Goal: Task Accomplishment & Management: Manage account settings

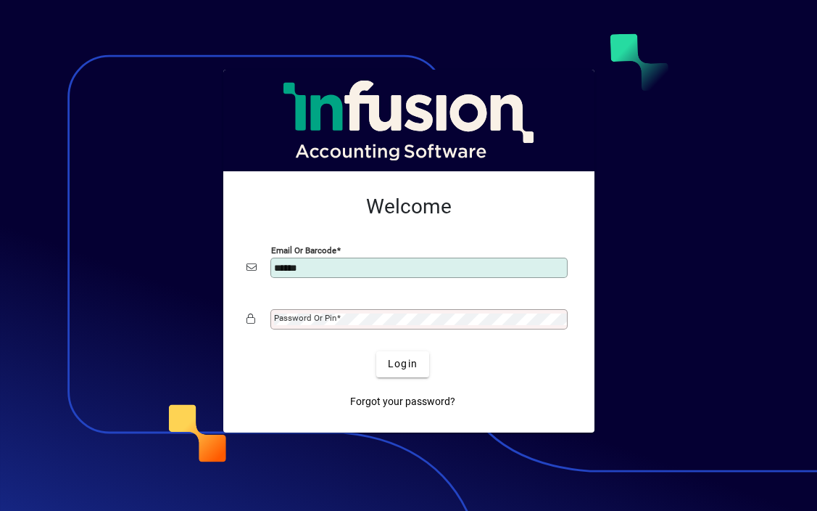
type input "**********"
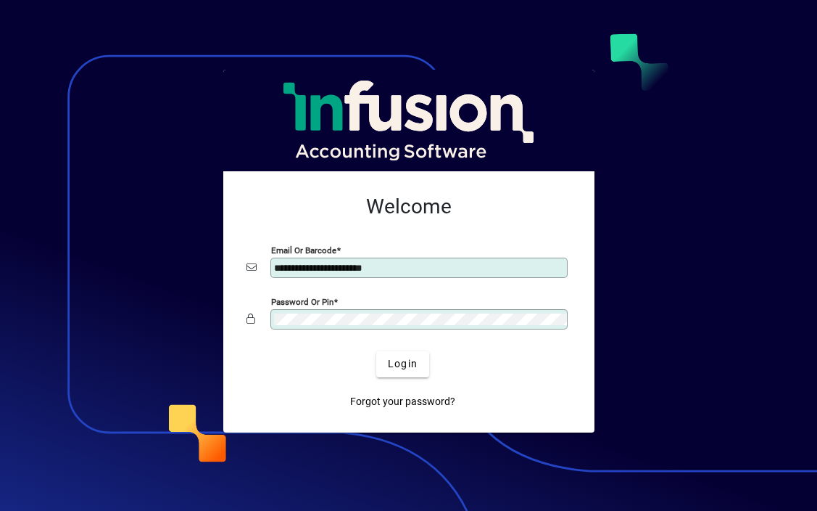
click at [376, 351] on button "Login" at bounding box center [402, 364] width 53 height 26
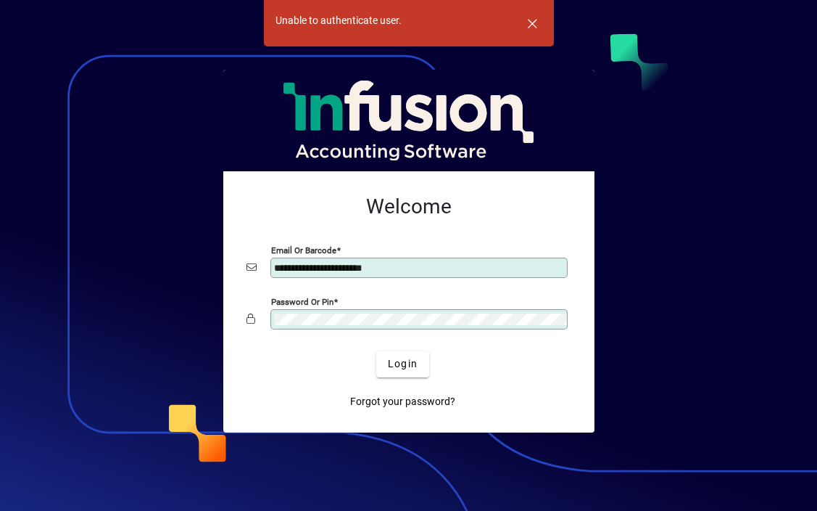
click at [376, 351] on button "Login" at bounding box center [402, 364] width 53 height 26
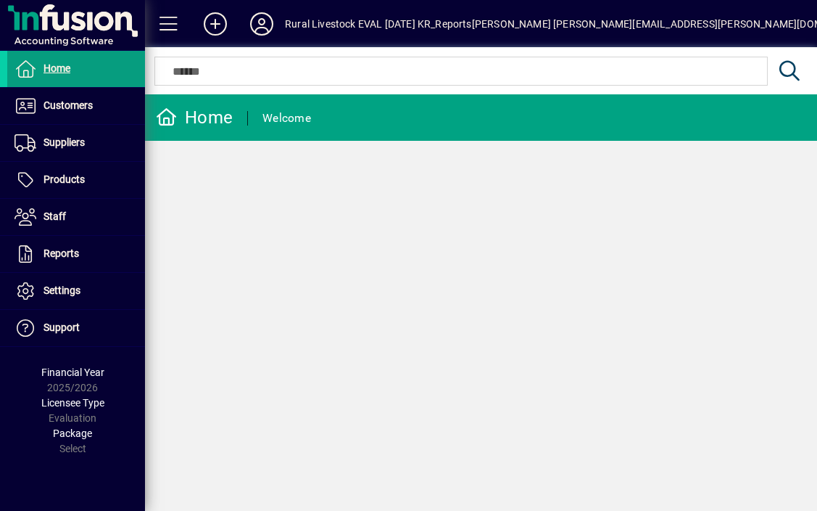
click at [599, 25] on div "[PERSON_NAME] [PERSON_NAME][EMAIL_ADDRESS][PERSON_NAME][DOMAIN_NAME]" at bounding box center [674, 23] width 405 height 23
